Goal: Task Accomplishment & Management: Complete application form

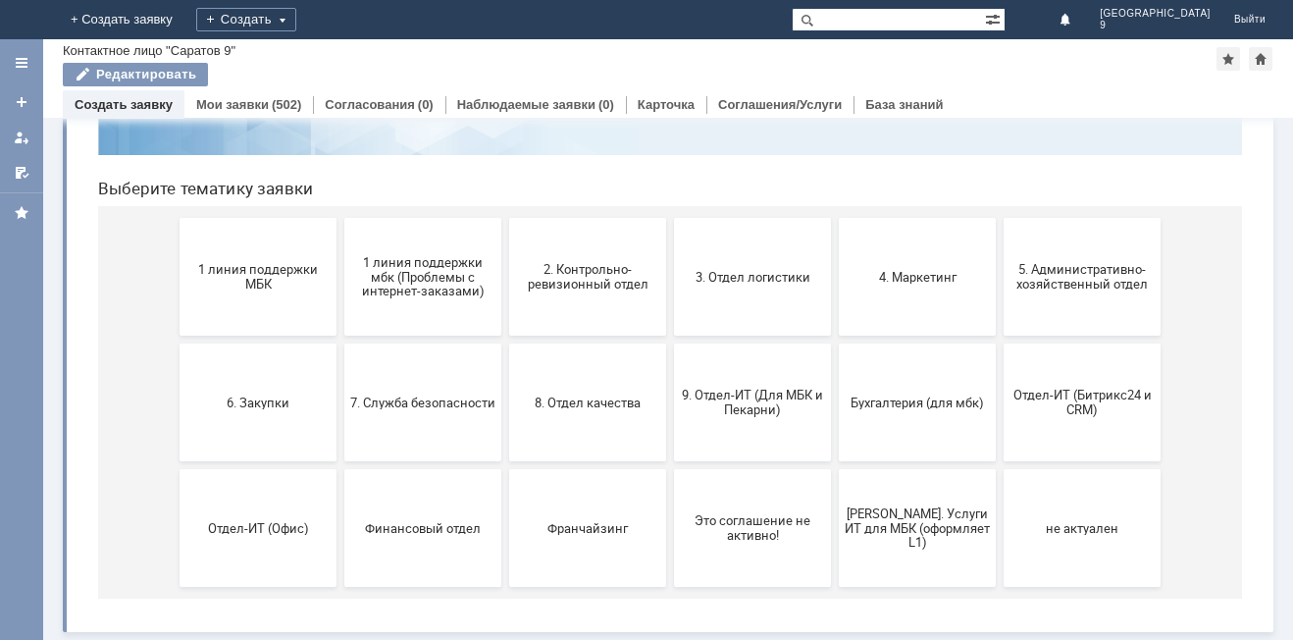
scroll to position [160, 0]
click at [749, 400] on span "9. Отдел-ИТ (Для МБК и Пекарни)" at bounding box center [752, 402] width 145 height 29
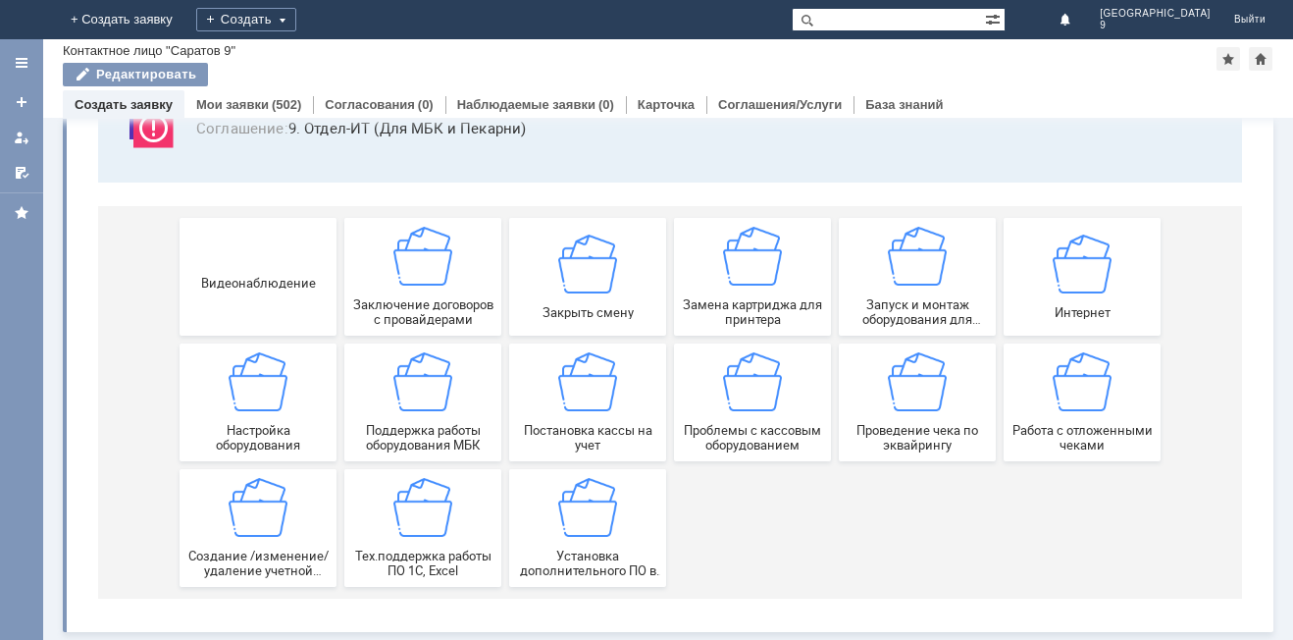
scroll to position [163, 0]
drag, startPoint x: 1292, startPoint y: 290, endPoint x: 1154, endPoint y: 443, distance: 205.6
click at [1053, 383] on img at bounding box center [1082, 381] width 59 height 59
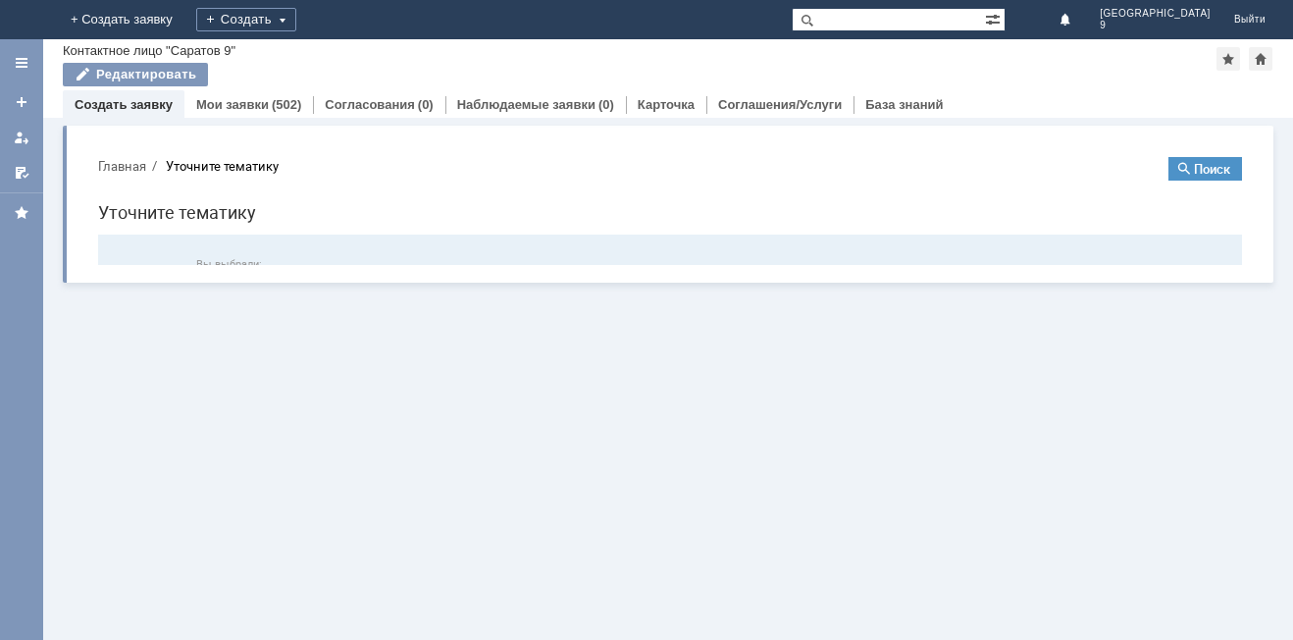
scroll to position [0, 0]
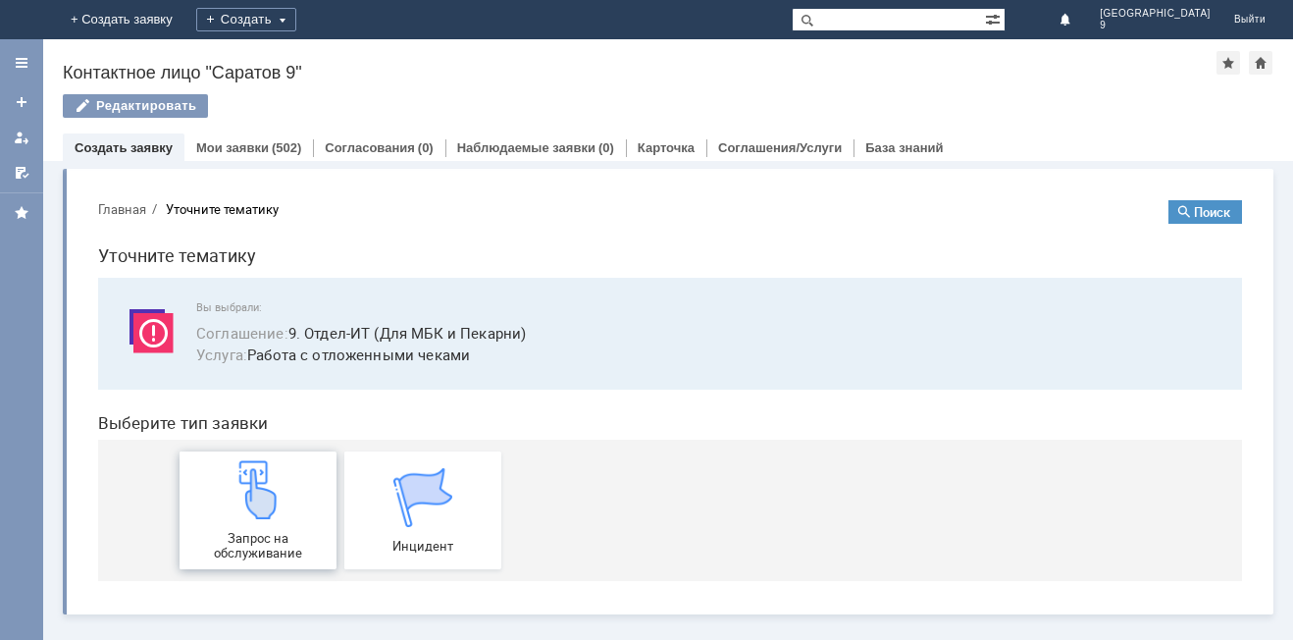
click at [262, 528] on div "Запрос на обслуживание" at bounding box center [257, 510] width 145 height 100
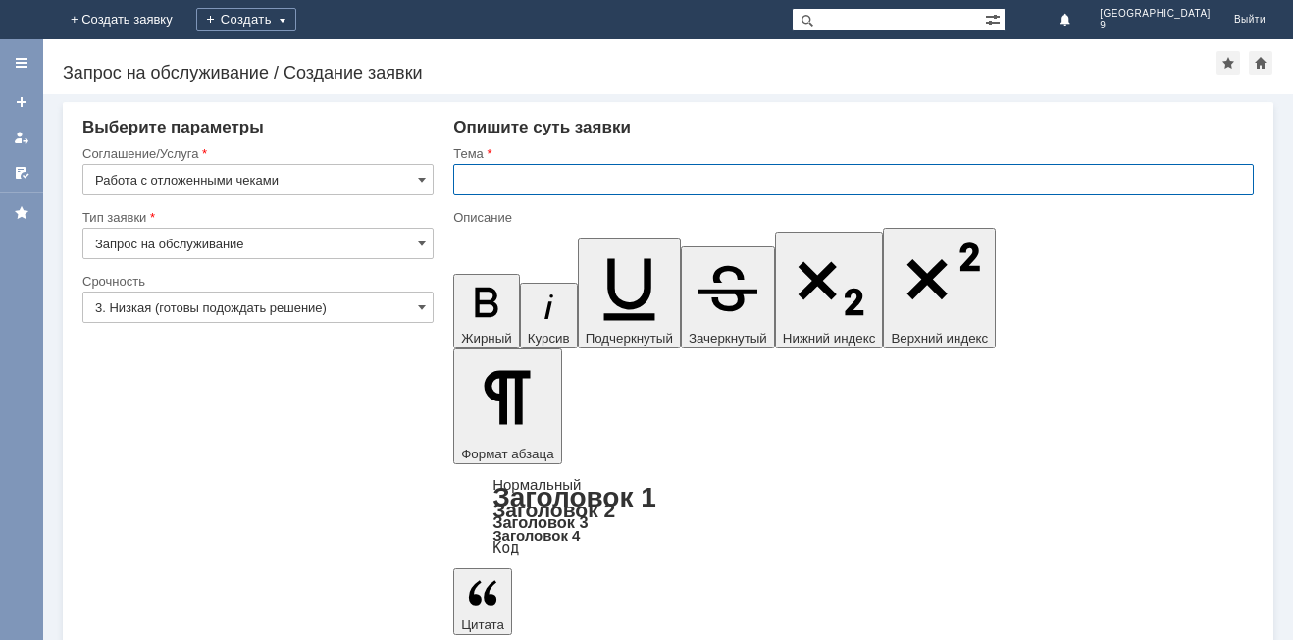
click at [574, 182] on input "text" at bounding box center [853, 179] width 801 height 31
type input "Отл чеки"
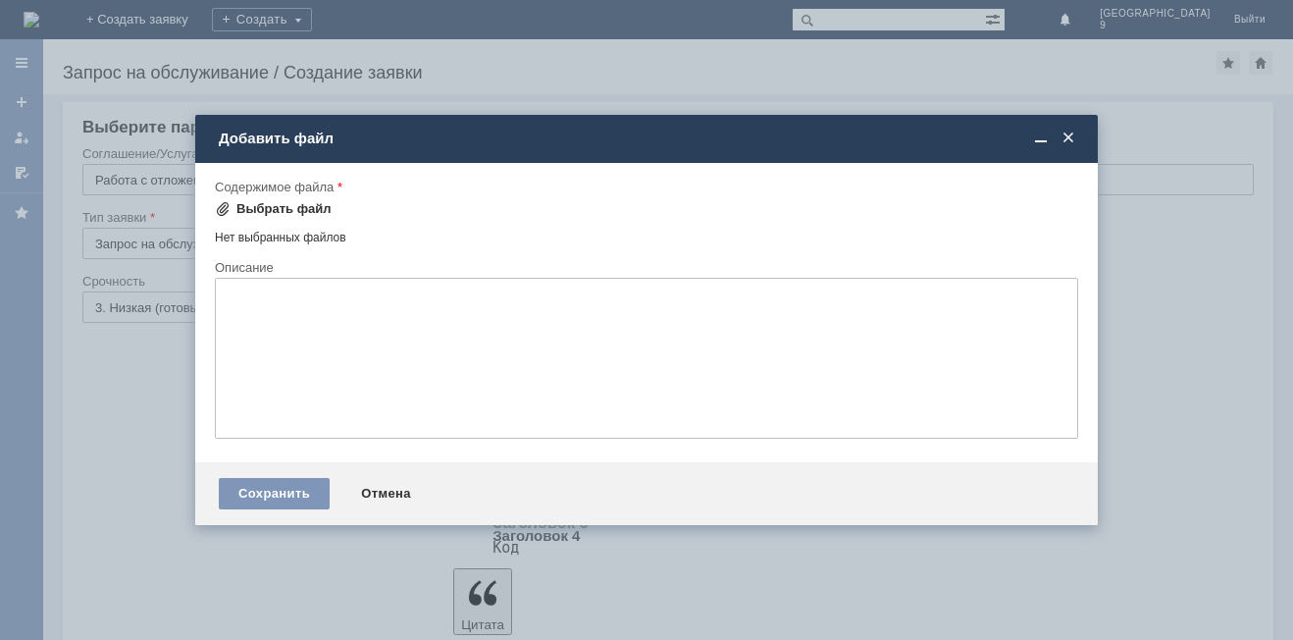
click at [223, 207] on span at bounding box center [223, 209] width 16 height 16
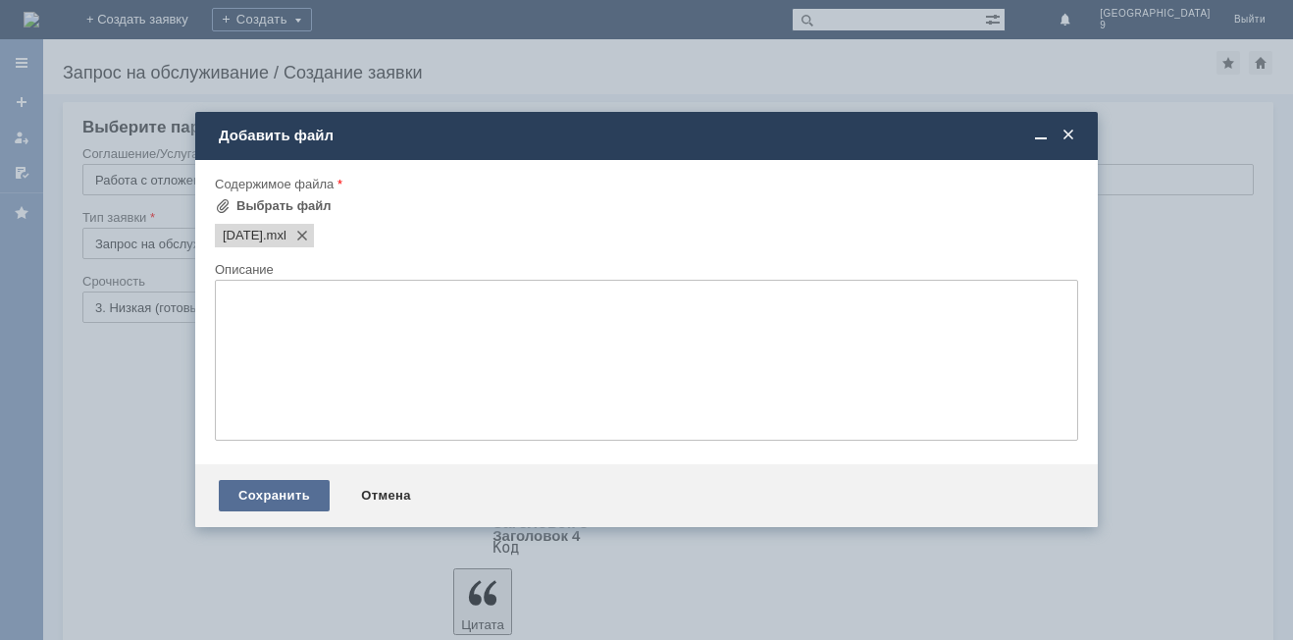
click at [260, 489] on div "Сохранить" at bounding box center [274, 495] width 111 height 31
